Goal: Information Seeking & Learning: Find specific page/section

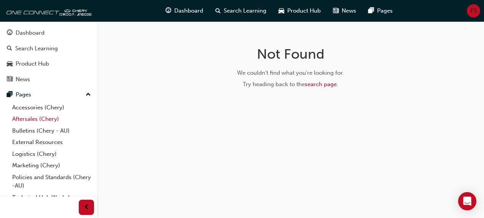
click at [33, 119] on link "Aftersales (Chery)" at bounding box center [51, 119] width 85 height 12
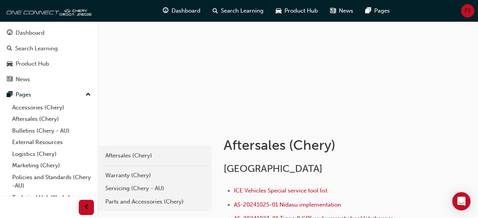
scroll to position [38, 0]
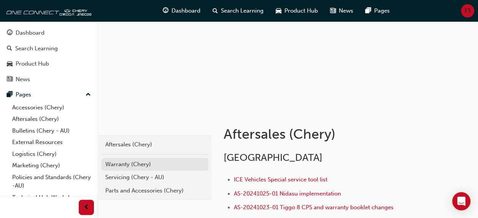
click at [132, 163] on div "Warranty (Chery)" at bounding box center [154, 164] width 99 height 9
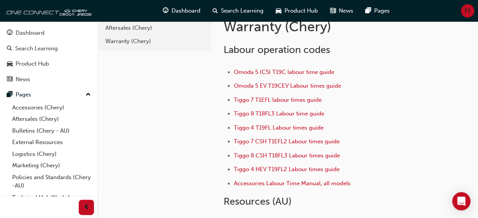
scroll to position [38, 0]
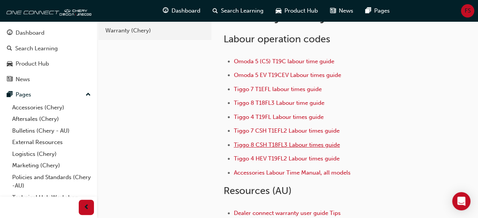
click at [287, 143] on span "Tiggo 8 CSH T18FL3 Labour times guide" at bounding box center [287, 144] width 106 height 7
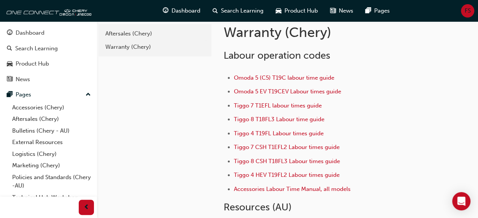
scroll to position [38, 0]
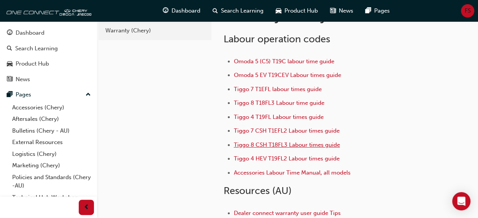
click at [283, 141] on span "Tiggo 8 CSH T18FL3 Labour times guide" at bounding box center [287, 144] width 106 height 7
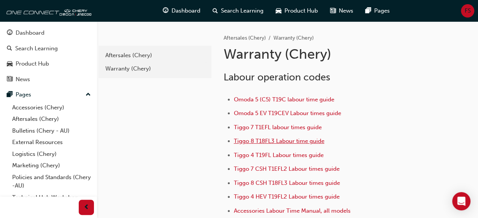
click at [301, 138] on span "Tiggo 8 T18FL3 Labour time guide" at bounding box center [279, 140] width 91 height 7
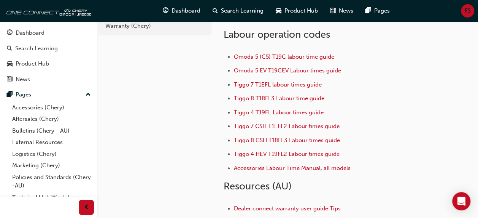
scroll to position [76, 0]
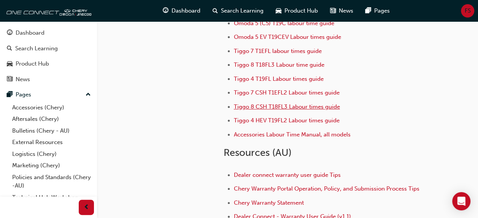
click at [265, 103] on span "Tiggo 8 CSH T18FL3 Labour times guide" at bounding box center [287, 106] width 106 height 7
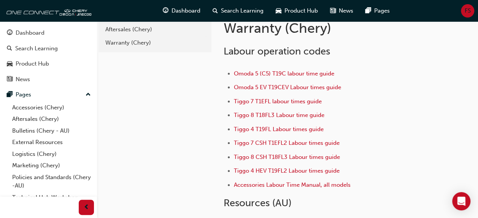
scroll to position [38, 0]
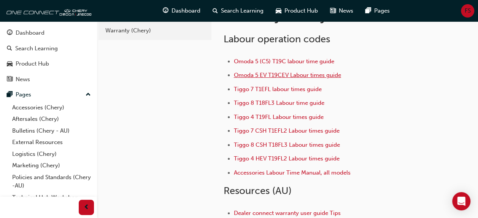
click at [305, 71] on span "Omoda 5 EV T19CEV Labour times guide" at bounding box center [287, 74] width 107 height 7
